Goal: Register for event/course

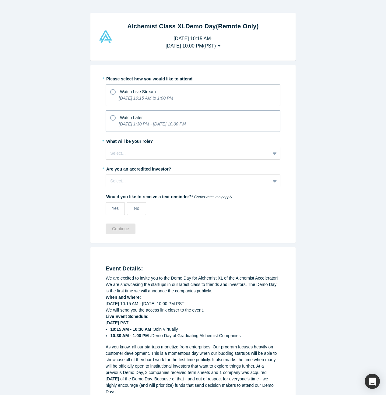
click at [114, 117] on icon at bounding box center [112, 117] width 5 height 5
click at [0, 0] on input "Watch Later [DATE] 1:30 PM - [DATE] 10:00 PM" at bounding box center [0, 0] width 0 height 0
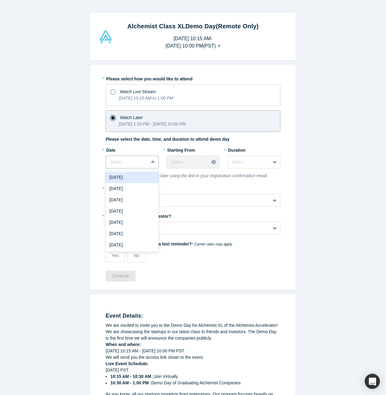
click at [153, 161] on icon at bounding box center [153, 161] width 4 height 2
click at [142, 177] on div "[DATE]" at bounding box center [132, 177] width 53 height 11
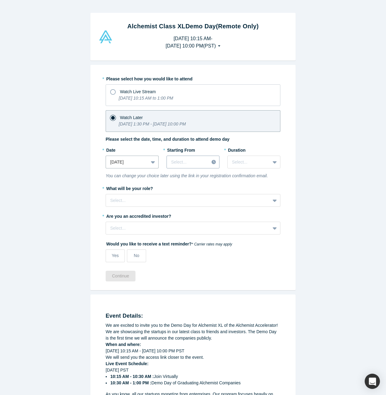
click at [199, 161] on div at bounding box center [187, 162] width 33 height 8
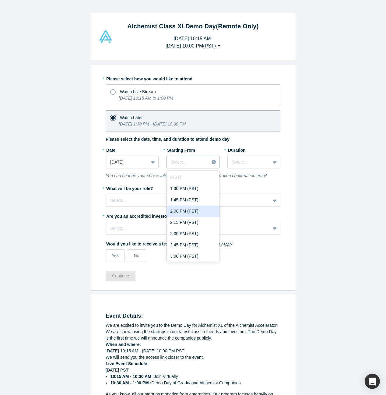
click at [196, 211] on div "2:00 PM (PST)" at bounding box center [193, 211] width 53 height 11
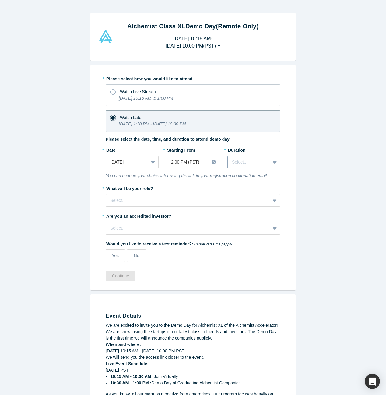
click at [258, 161] on div at bounding box center [249, 162] width 34 height 8
click at [248, 206] on div "2 hours" at bounding box center [253, 211] width 53 height 11
click at [253, 162] on div at bounding box center [249, 162] width 34 height 8
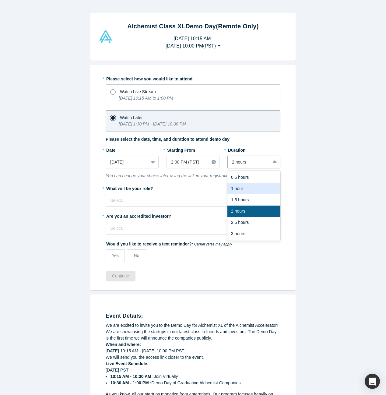
click at [247, 189] on div "1 hour" at bounding box center [253, 188] width 53 height 11
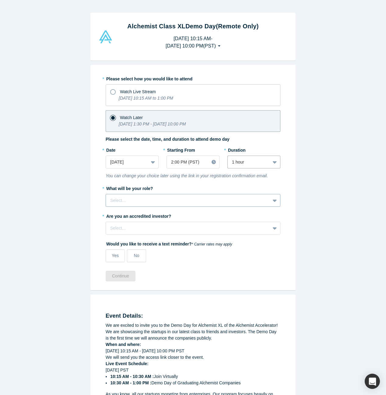
click at [220, 199] on div at bounding box center [188, 201] width 156 height 8
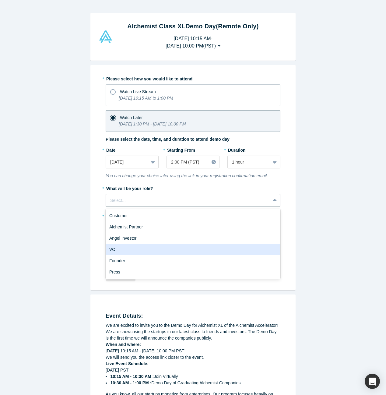
click at [153, 251] on div "VC" at bounding box center [193, 249] width 175 height 11
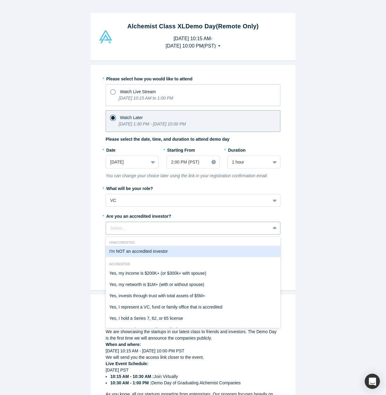
click at [163, 225] on div "Select..." at bounding box center [188, 228] width 156 height 6
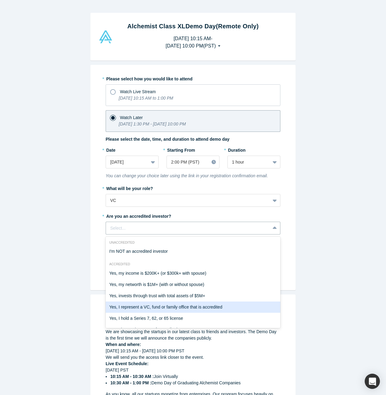
click at [156, 302] on div "Yes, I represent a VC, fund or family office that is accredited" at bounding box center [193, 306] width 175 height 11
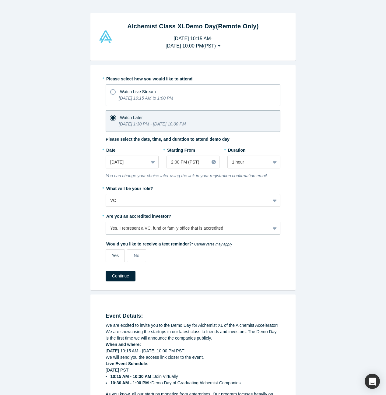
click at [120, 256] on label "Yes" at bounding box center [115, 255] width 19 height 13
click at [0, 0] on input "Yes" at bounding box center [0, 0] width 0 height 0
select select "US"
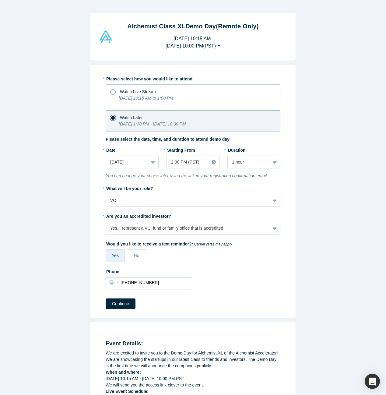
click at [110, 282] on div "Alchemist Class XL Demo Day (Remote Only) [DATE] 10:15 AM - [DATE] 10:00 PM ( P…" at bounding box center [193, 197] width 386 height 395
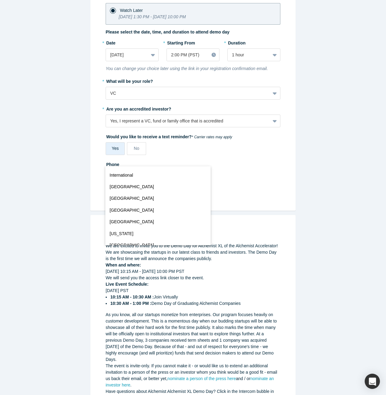
scroll to position [2693, 0]
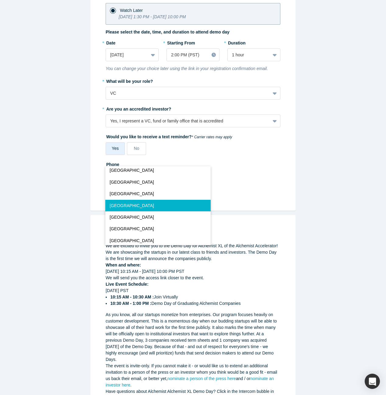
click at [179, 202] on button "[GEOGRAPHIC_DATA]" at bounding box center [158, 206] width 106 height 12
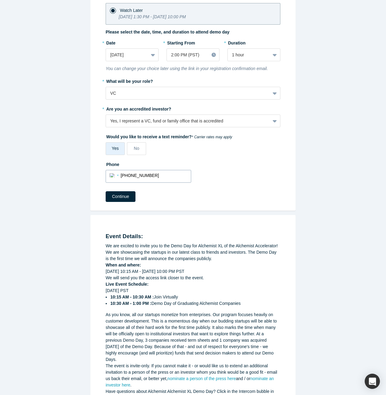
click at [113, 174] on div "International [GEOGRAPHIC_DATA] [GEOGRAPHIC_DATA] [GEOGRAPHIC_DATA] [GEOGRAPHIC…" at bounding box center [115, 175] width 11 height 9
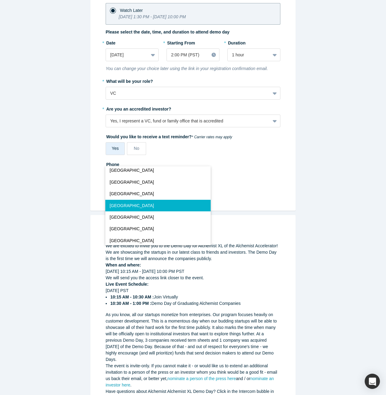
click at [141, 203] on button "[GEOGRAPHIC_DATA]" at bounding box center [158, 206] width 106 height 12
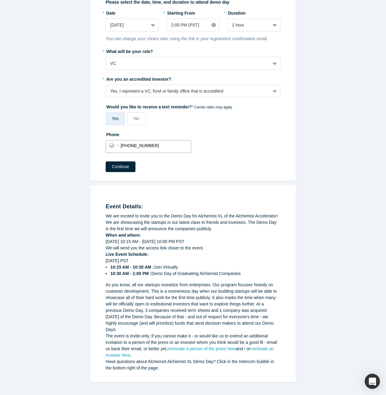
scroll to position [138, 0]
click at [122, 165] on button "Continue" at bounding box center [121, 166] width 30 height 11
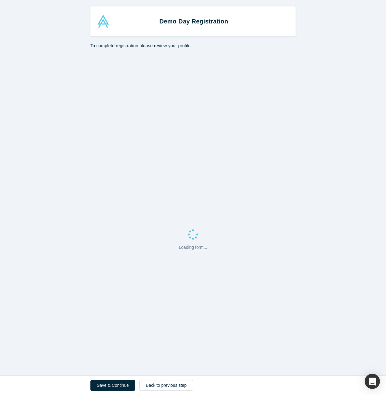
select select "US"
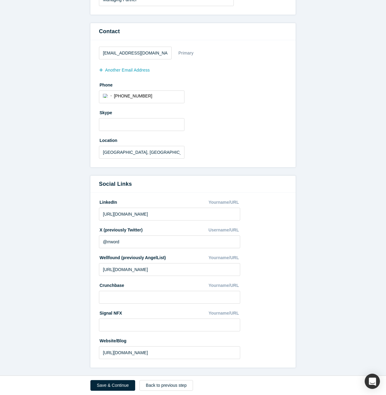
scroll to position [160, 0]
click at [109, 385] on button "Save & Continue" at bounding box center [112, 385] width 45 height 11
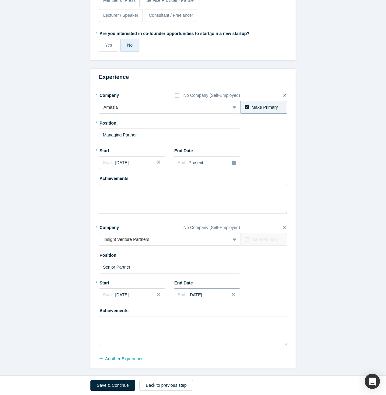
scroll to position [276, 0]
click at [113, 386] on button "Save & Continue" at bounding box center [112, 385] width 45 height 11
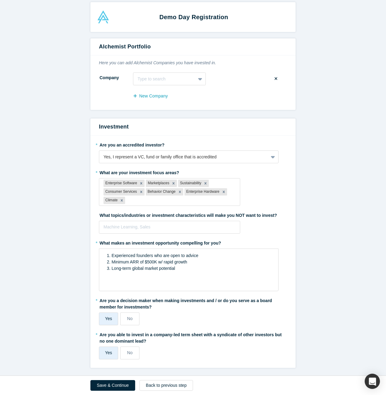
scroll to position [4, 0]
click at [122, 385] on button "Save & Continue" at bounding box center [112, 385] width 45 height 11
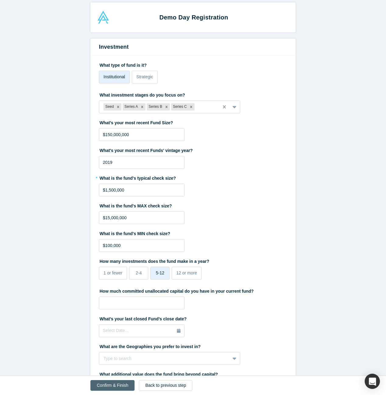
scroll to position [0, 0]
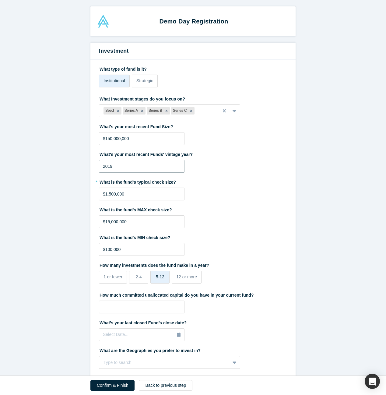
click at [133, 165] on input "2019" at bounding box center [142, 166] width 86 height 13
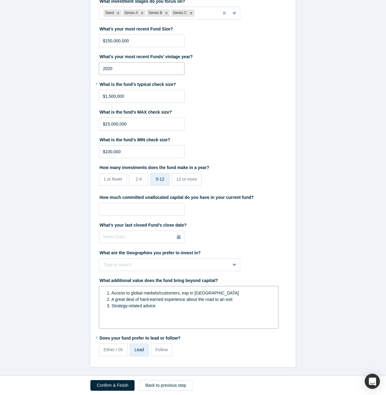
scroll to position [97, 0]
type input "2020"
click at [116, 385] on button "Confirm & Finish" at bounding box center [112, 385] width 44 height 11
